Goal: Book appointment/travel/reservation

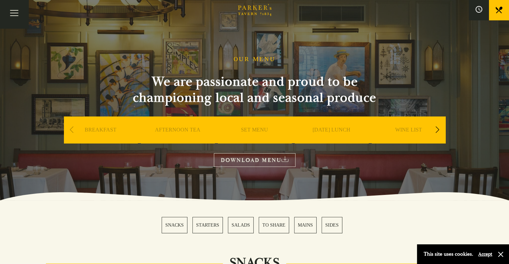
click at [172, 130] on link "AFTERNOON TEA" at bounding box center [177, 140] width 45 height 27
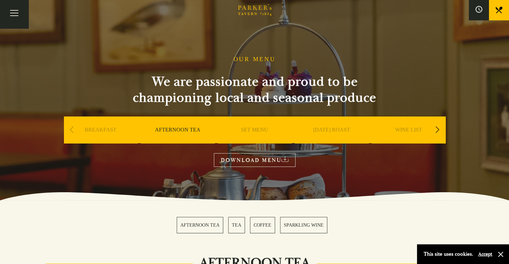
click at [173, 131] on link "AFTERNOON TEA" at bounding box center [177, 140] width 45 height 27
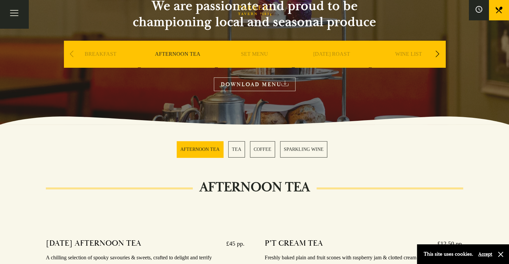
scroll to position [140, 0]
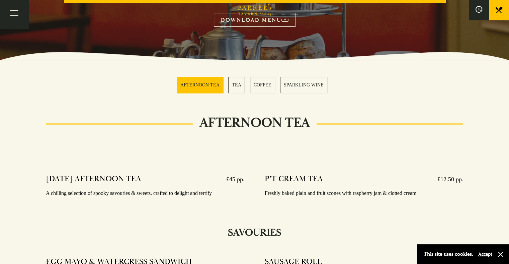
click at [305, 84] on link "SPARKLING WINE" at bounding box center [303, 85] width 47 height 16
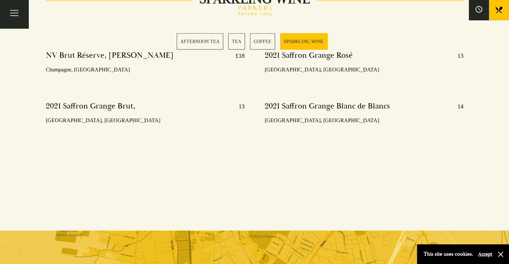
scroll to position [1414, 0]
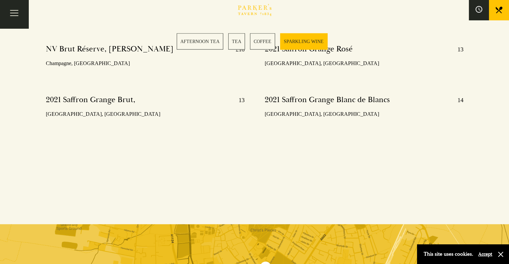
click at [305, 84] on div "2021 Saffron Grange Rosé 13 Essex, England 2021 Saffron Grange Blanc de Blancs …" at bounding box center [363, 90] width 219 height 102
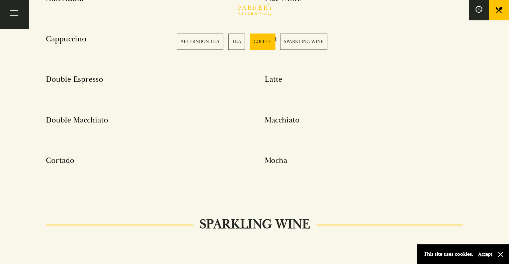
scroll to position [951, 0]
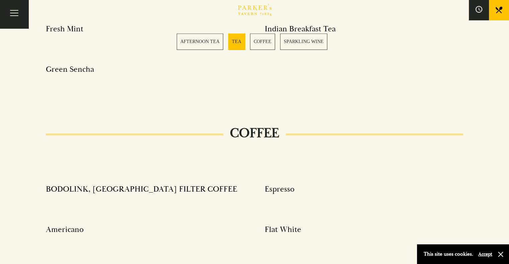
click at [201, 42] on link "AFTERNOON TEA" at bounding box center [200, 41] width 46 height 16
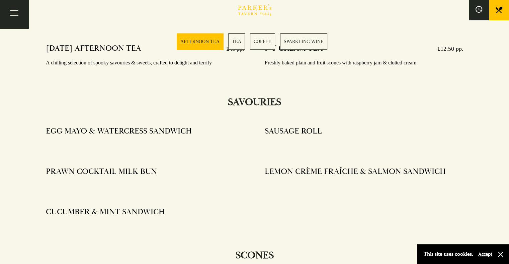
scroll to position [263, 0]
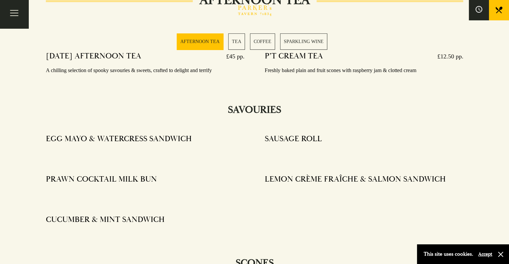
click at [0, 0] on link "BOOK" at bounding box center [0, 0] width 0 height 0
